Goal: Task Accomplishment & Management: Complete application form

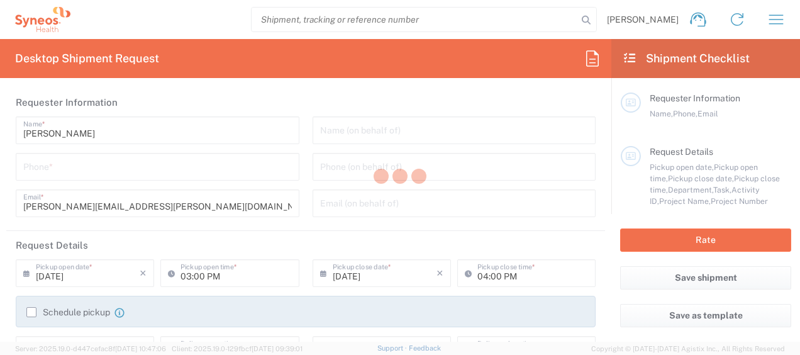
type input "[US_STATE]"
type input "[GEOGRAPHIC_DATA]"
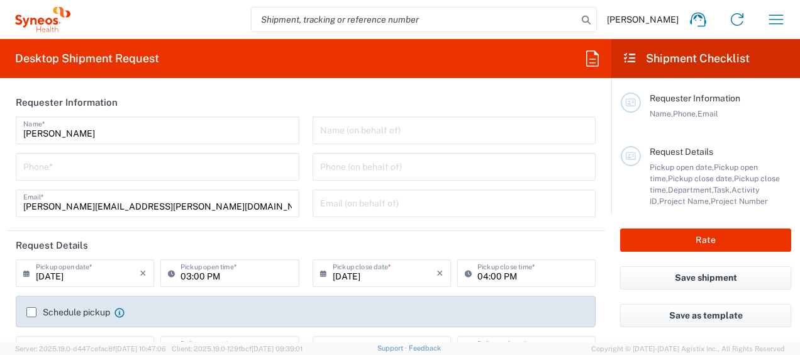
type input "Syneos Health, LLC-[GEOGRAPHIC_DATA] [GEOGRAPHIC_DATA] [GEOGRAPHIC_DATA]"
click at [148, 130] on input "Maggie Weimer" at bounding box center [157, 129] width 269 height 22
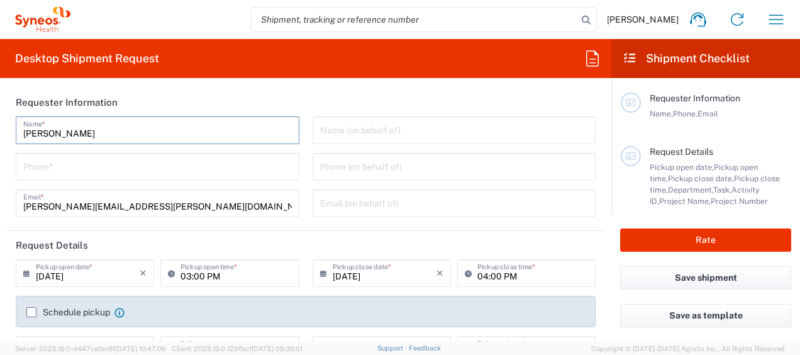
click at [148, 130] on input "Maggie Weimer" at bounding box center [157, 129] width 269 height 22
type input "Agistix Services"
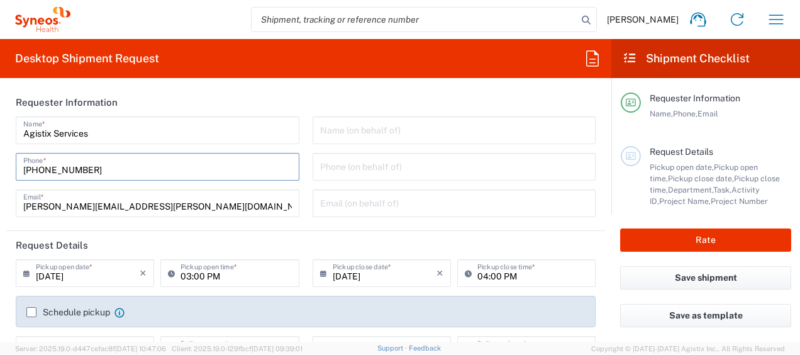
type input "415-666-2295"
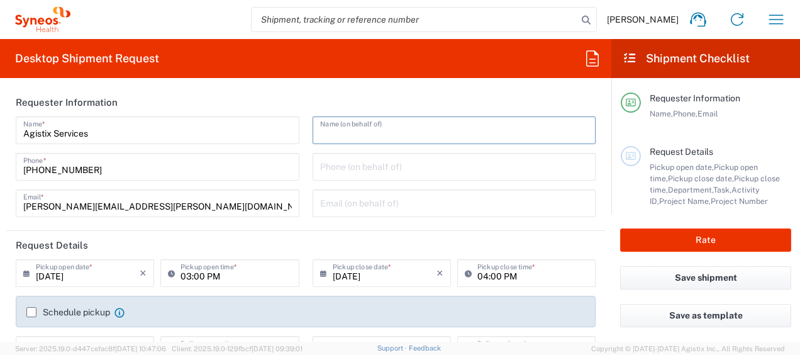
click at [411, 138] on input "text" at bounding box center [454, 129] width 269 height 22
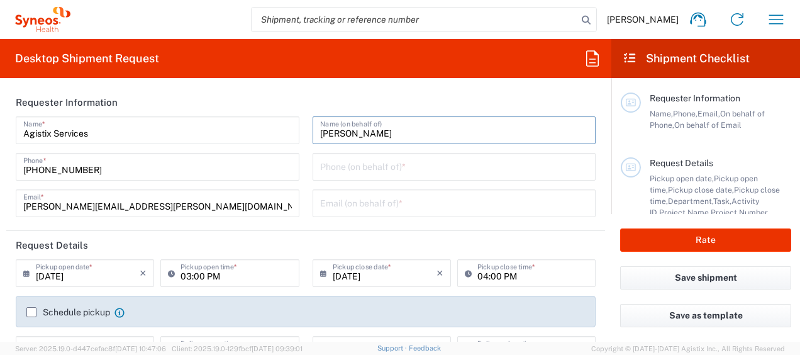
type input "Maggie Weimer"
click at [372, 159] on input "tel" at bounding box center [454, 166] width 269 height 22
type input "8172055058"
click at [376, 213] on div "Email (on behalf of) *" at bounding box center [455, 203] width 284 height 28
click at [376, 208] on input "text" at bounding box center [454, 202] width 269 height 22
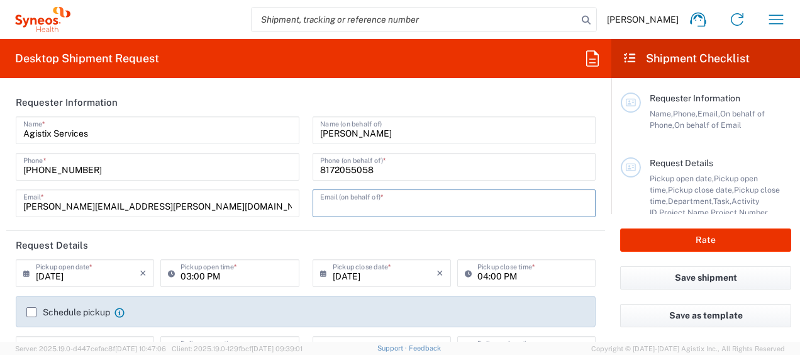
type input "magweimer@gmail.com"
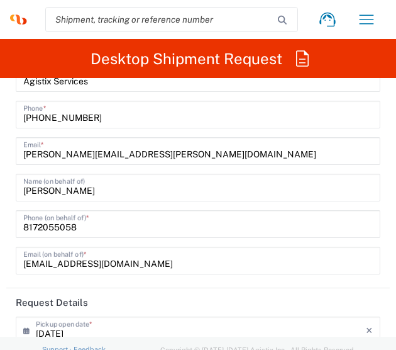
scroll to position [53, 0]
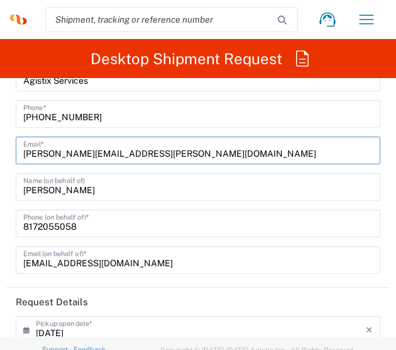
click at [118, 158] on input "maggie.weimer@syneoshealth.com" at bounding box center [198, 149] width 350 height 22
click at [165, 150] on input "maggie.weimer@syneoshealth.com" at bounding box center [198, 149] width 350 height 22
drag, startPoint x: 165, startPoint y: 150, endPoint x: 245, endPoint y: 153, distance: 79.3
click at [165, 150] on input "maggie.weimer@syneoshealth.com" at bounding box center [198, 149] width 350 height 22
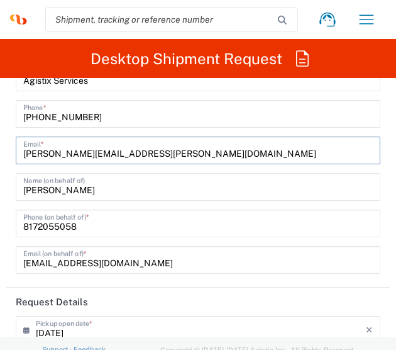
click at [165, 150] on input "maggie.weimer@syneoshealth.com" at bounding box center [198, 149] width 350 height 22
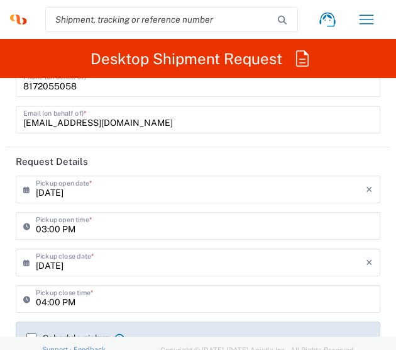
scroll to position [194, 0]
type input "offline_notifications+syneosoff@agistix.com"
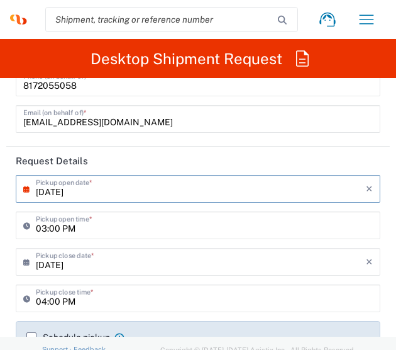
click at [232, 189] on input "09/18/2025" at bounding box center [201, 188] width 330 height 22
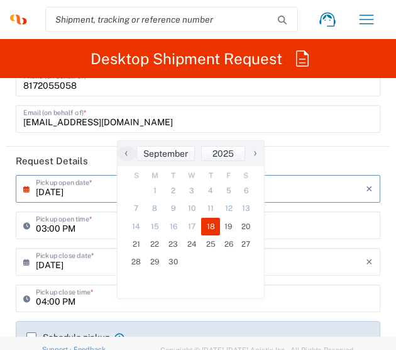
scroll to position [261, 0]
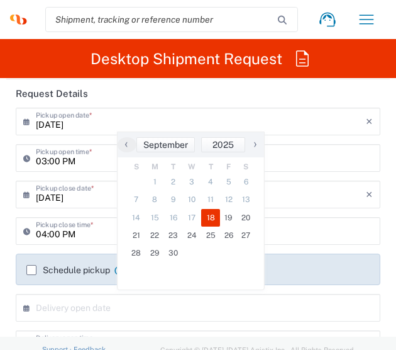
click at [48, 273] on label "Schedule pickup" at bounding box center [68, 270] width 84 height 10
click at [31, 270] on input "Schedule pickup" at bounding box center [31, 270] width 0 height 0
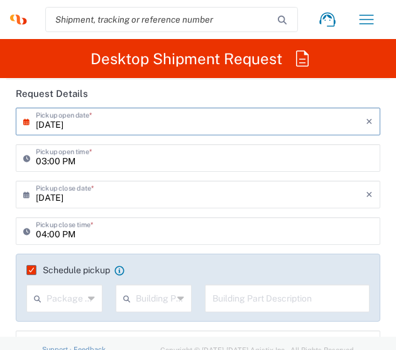
click at [75, 123] on input "09/18/2025" at bounding box center [201, 120] width 330 height 22
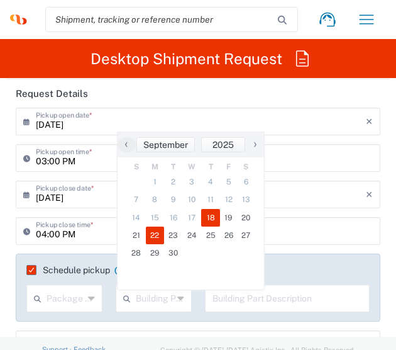
click at [148, 240] on span "22" at bounding box center [155, 235] width 19 height 18
type input "09/22/2025"
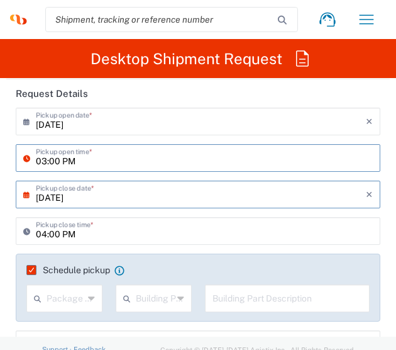
click at [126, 155] on input "03:00 PM" at bounding box center [204, 157] width 337 height 22
click at [48, 159] on input "03:00 PM" at bounding box center [204, 157] width 337 height 22
click at [47, 161] on input "03:00 PM" at bounding box center [204, 157] width 337 height 22
click at [144, 158] on input "03:00 PM" at bounding box center [204, 157] width 337 height 22
click at [71, 162] on input "03:00 PM" at bounding box center [204, 157] width 337 height 22
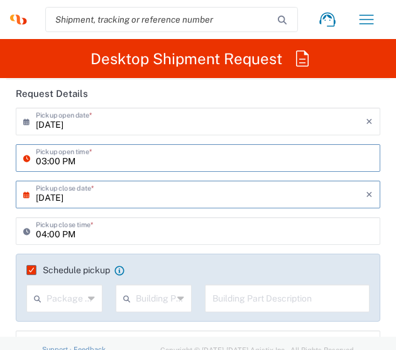
click at [71, 162] on input "03:00 PM" at bounding box center [204, 157] width 337 height 22
click at [38, 162] on input "03:00 PM" at bounding box center [204, 157] width 337 height 22
click at [79, 159] on input "03:00 PM" at bounding box center [204, 157] width 337 height 22
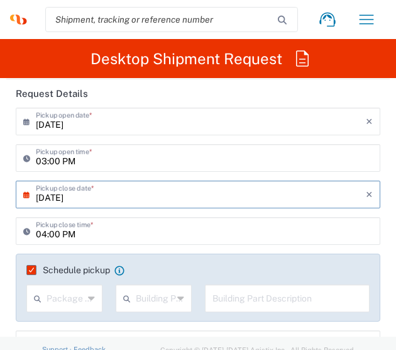
click at [30, 159] on icon at bounding box center [29, 158] width 13 height 20
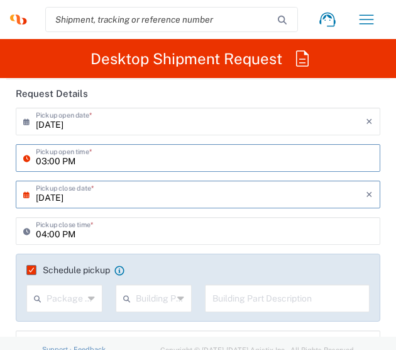
click at [48, 161] on input "03:00 PM" at bounding box center [204, 157] width 337 height 22
drag, startPoint x: 82, startPoint y: 162, endPoint x: 140, endPoint y: 165, distance: 57.3
click at [82, 162] on input "03:00 PM" at bounding box center [204, 157] width 337 height 22
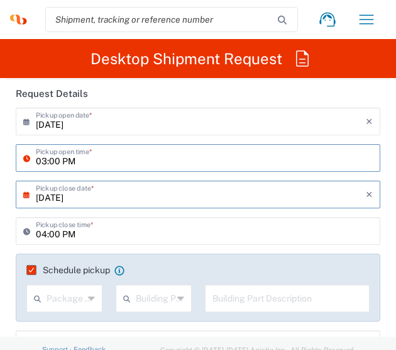
click at [82, 162] on input "03:00 PM" at bounding box center [204, 157] width 337 height 22
click at [38, 164] on input "03:00 PM" at bounding box center [204, 157] width 337 height 22
click at [140, 165] on input "03:00 PM" at bounding box center [204, 157] width 337 height 22
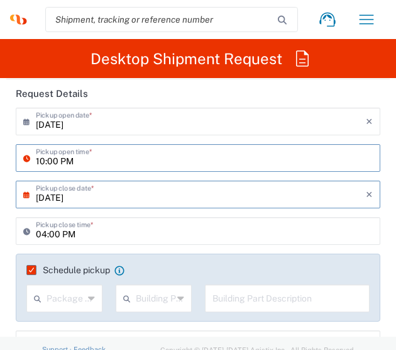
click at [81, 164] on input "10:00 PM" at bounding box center [204, 157] width 337 height 22
click at [60, 160] on input "10:00AM" at bounding box center [204, 157] width 337 height 22
drag, startPoint x: 59, startPoint y: 163, endPoint x: 88, endPoint y: 221, distance: 65.6
click at [59, 164] on input "10:00AM" at bounding box center [204, 157] width 337 height 22
type input "10: AM"
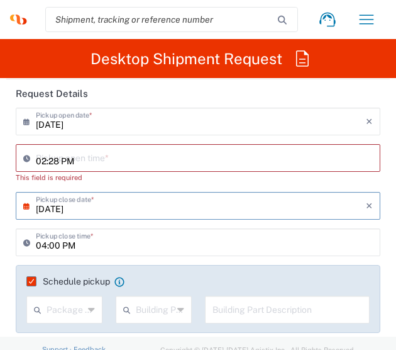
click at [63, 152] on input "02:28 PM" at bounding box center [204, 157] width 337 height 22
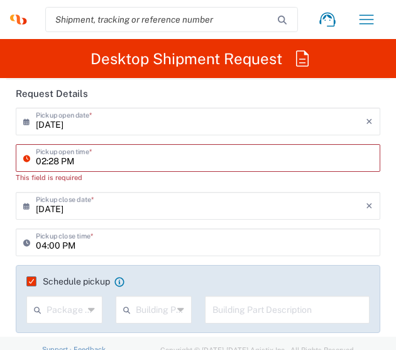
click at [87, 163] on input "02:28 PM" at bounding box center [204, 157] width 337 height 22
drag, startPoint x: 87, startPoint y: 163, endPoint x: 10, endPoint y: 162, distance: 76.8
click at [10, 162] on div "09/22/2025 × Pickup open date * Cancel Apply 02:28 PM Pickup open time * This f…" at bounding box center [198, 150] width 378 height 84
drag, startPoint x: 94, startPoint y: 161, endPoint x: 9, endPoint y: 159, distance: 85.0
click at [9, 159] on div "09/22/2025 × Pickup open date * Cancel Apply 02:28 PM Pickup open time * This f…" at bounding box center [198, 150] width 378 height 84
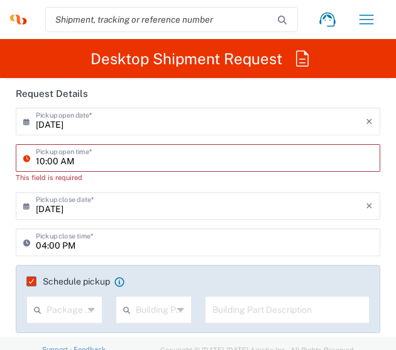
type input "10:00 AM"
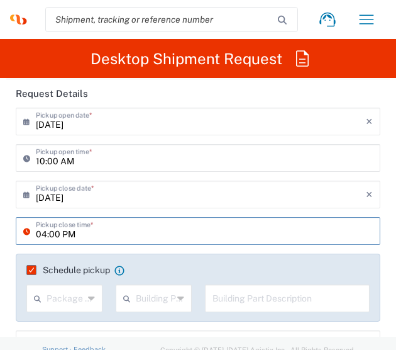
click at [152, 236] on input "04:00 PM" at bounding box center [204, 230] width 337 height 22
click at [47, 235] on input "04:00 PM" at bounding box center [204, 230] width 337 height 22
type input "05:00 PM"
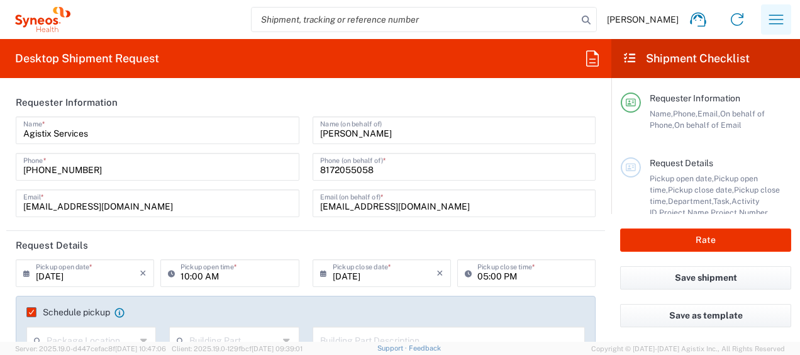
scroll to position [0, 0]
click at [194, 135] on input "Agistix Services" at bounding box center [157, 129] width 269 height 22
type input "m"
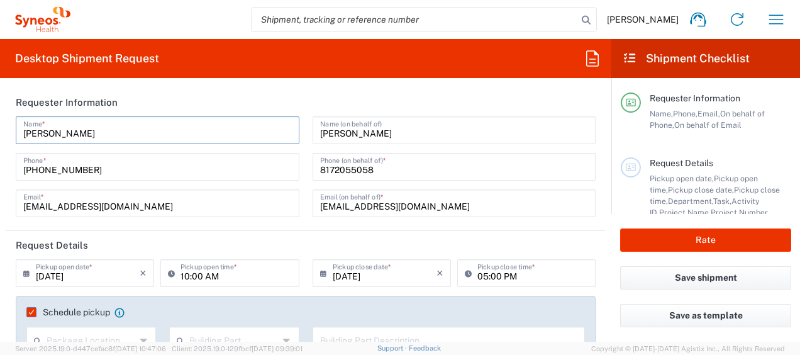
type input "Maggie Weimer"
click at [341, 128] on input "Maggie Weimer" at bounding box center [454, 129] width 269 height 22
drag, startPoint x: 341, startPoint y: 128, endPoint x: 390, endPoint y: 128, distance: 49.1
click at [341, 128] on input "Maggie Weimer" at bounding box center [454, 129] width 269 height 22
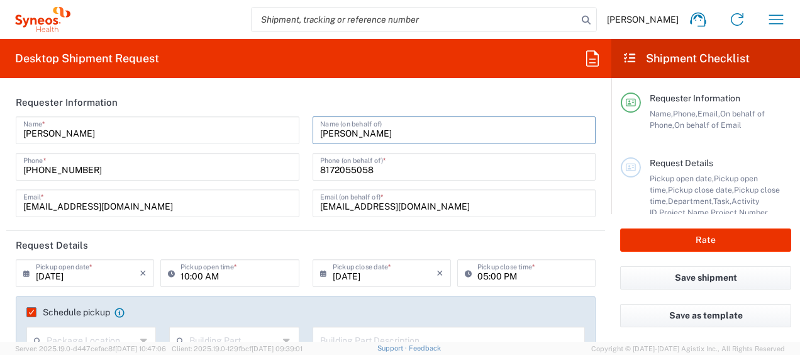
click at [390, 128] on input "Maggie Weimer" at bounding box center [454, 129] width 269 height 22
type input "M"
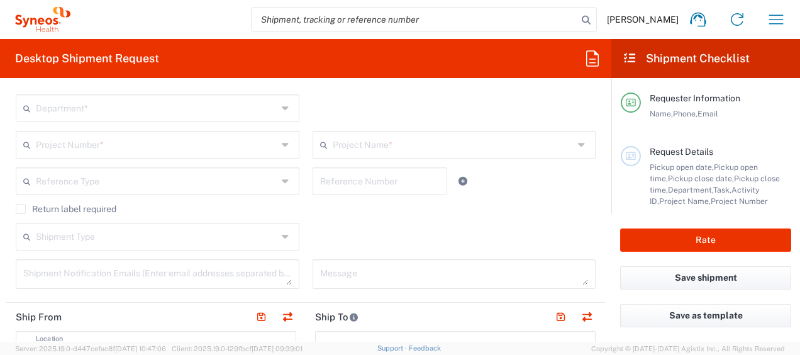
scroll to position [419, 0]
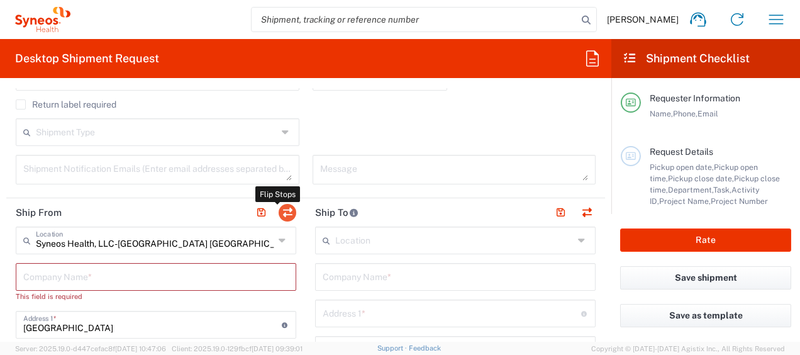
click at [287, 211] on button "button" at bounding box center [288, 213] width 18 height 18
type input "Syneos Health, LLC-Morrisville NC US"
type input "1030 Sync Street"
type input "Morrisville"
type input "United States"
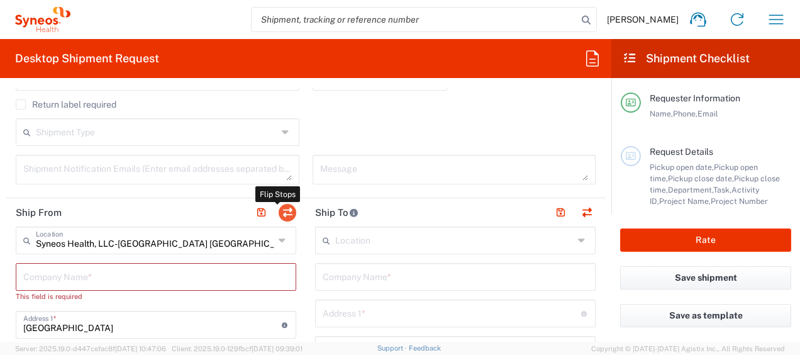
type input "27560"
type input "Maggie Weimer"
type input "maggie.weimer@syneoshealth.com"
type input "EORI"
type input "TIN"
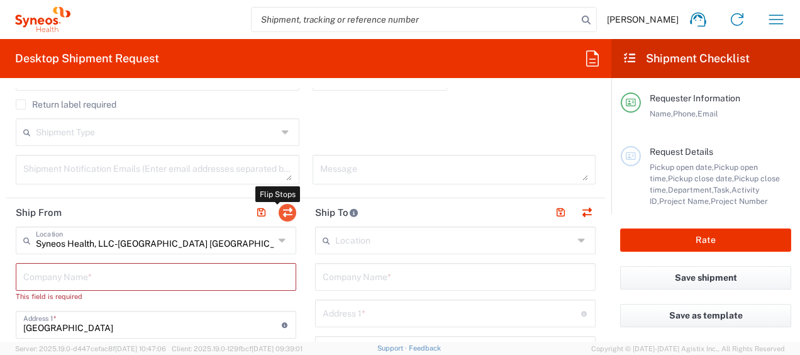
type input "592407464"
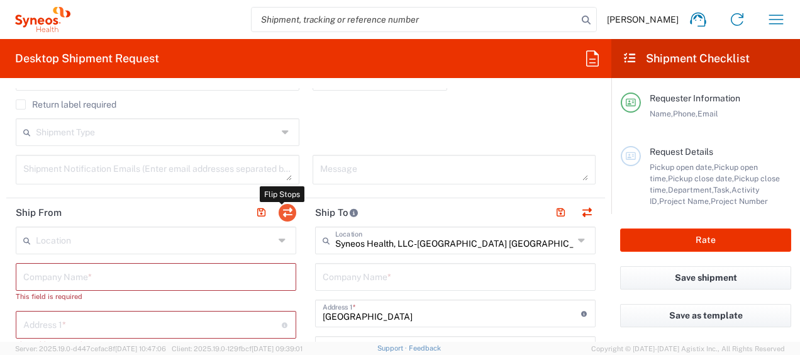
type input "North Carolina"
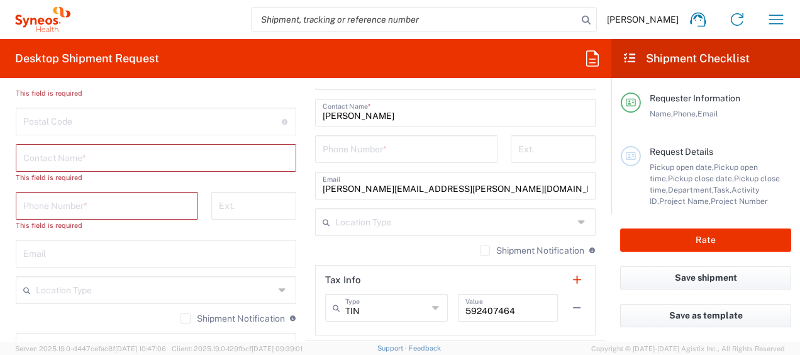
scroll to position [1153, 0]
